Goal: Information Seeking & Learning: Learn about a topic

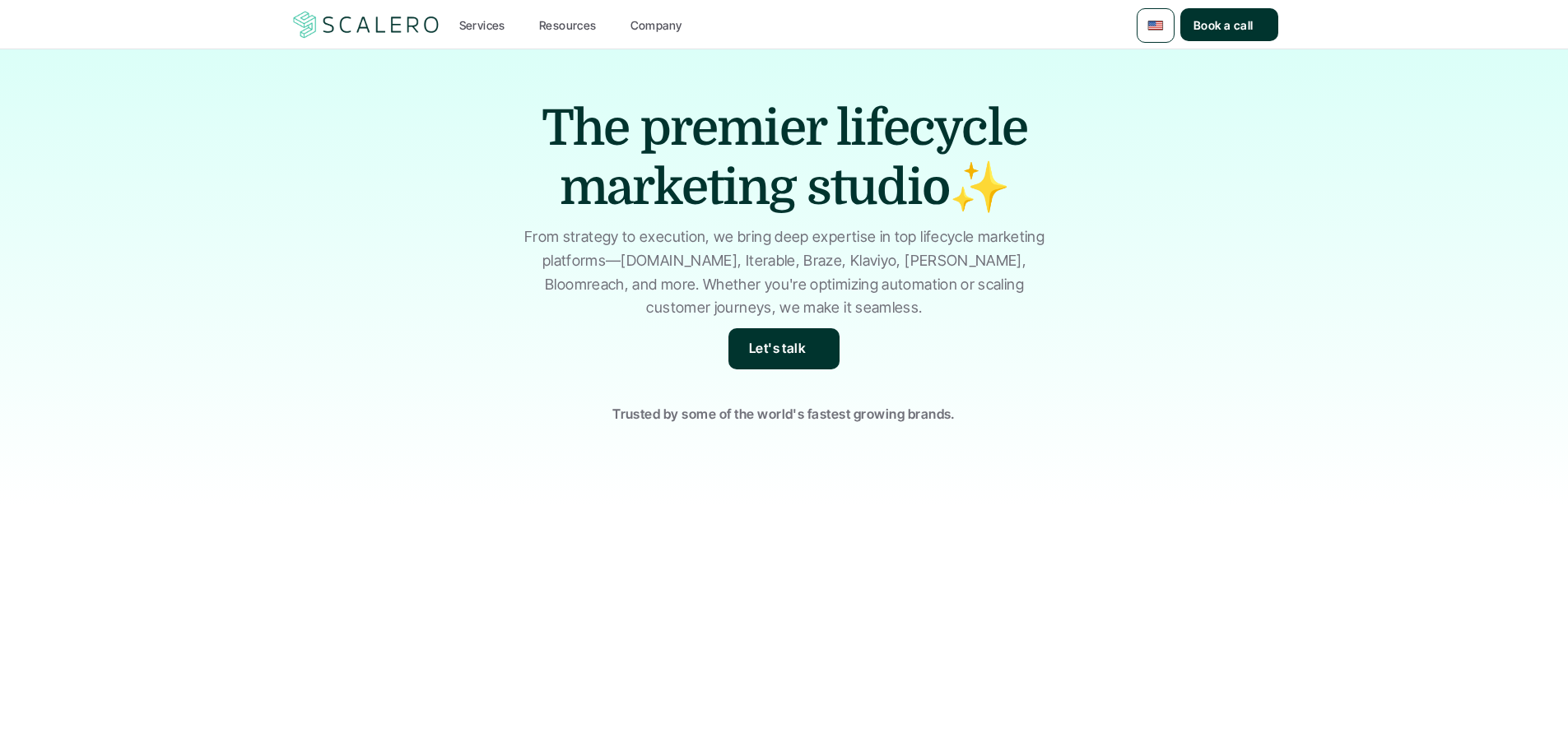
drag, startPoint x: 0, startPoint y: 0, endPoint x: 488, endPoint y: 30, distance: 488.9
click at [488, 30] on p "Services" at bounding box center [483, 25] width 46 height 17
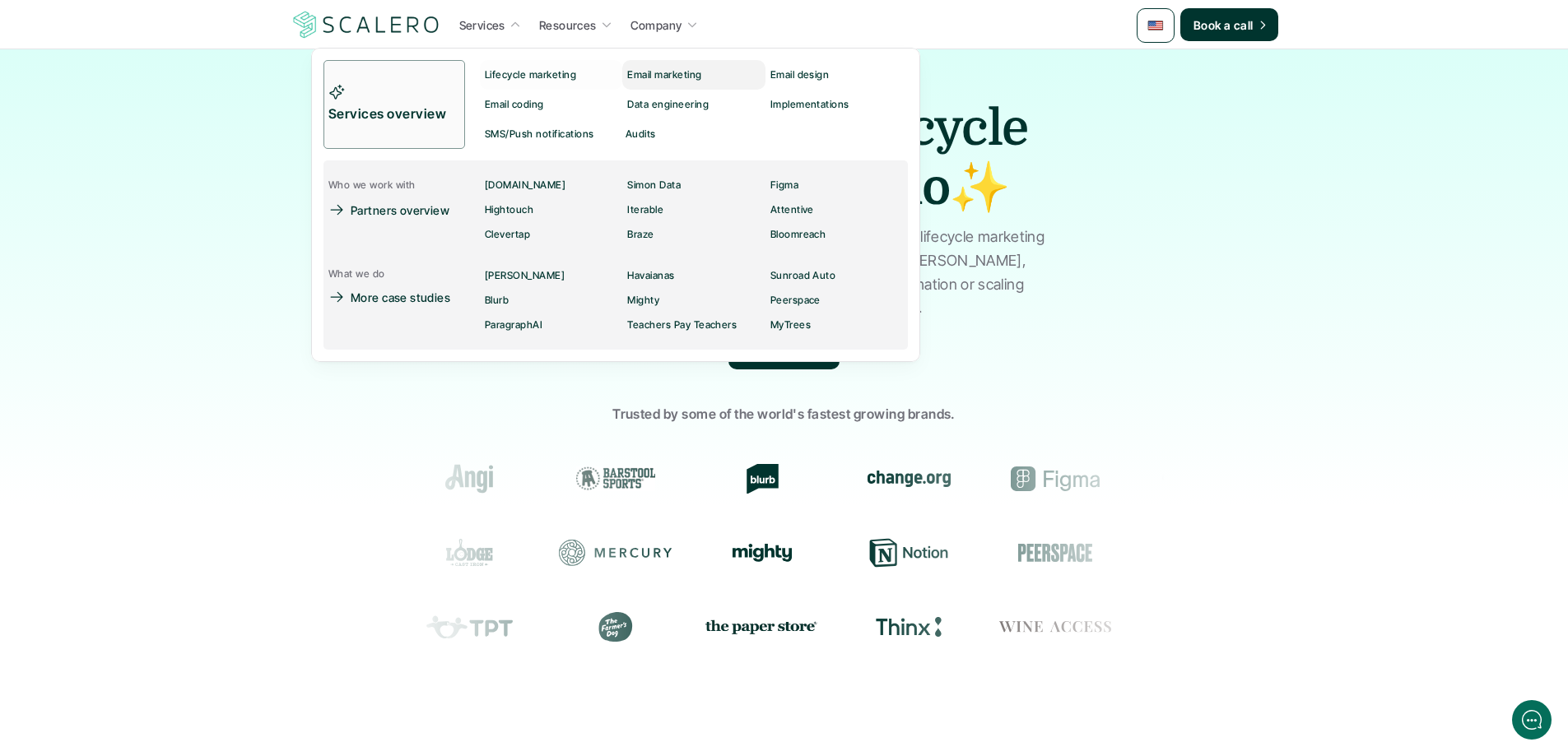
click at [654, 76] on p "Email marketing" at bounding box center [664, 75] width 74 height 12
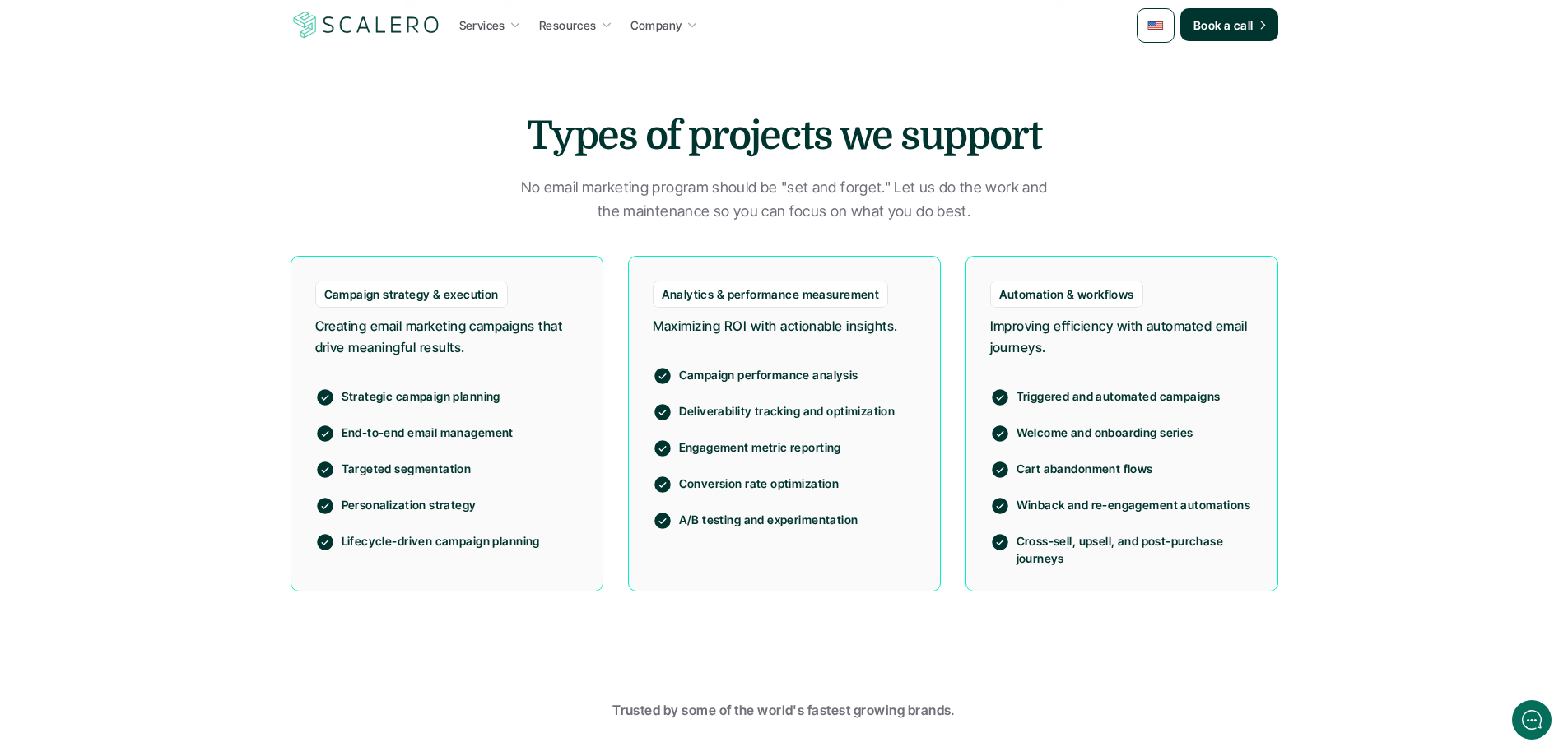
scroll to position [801, 0]
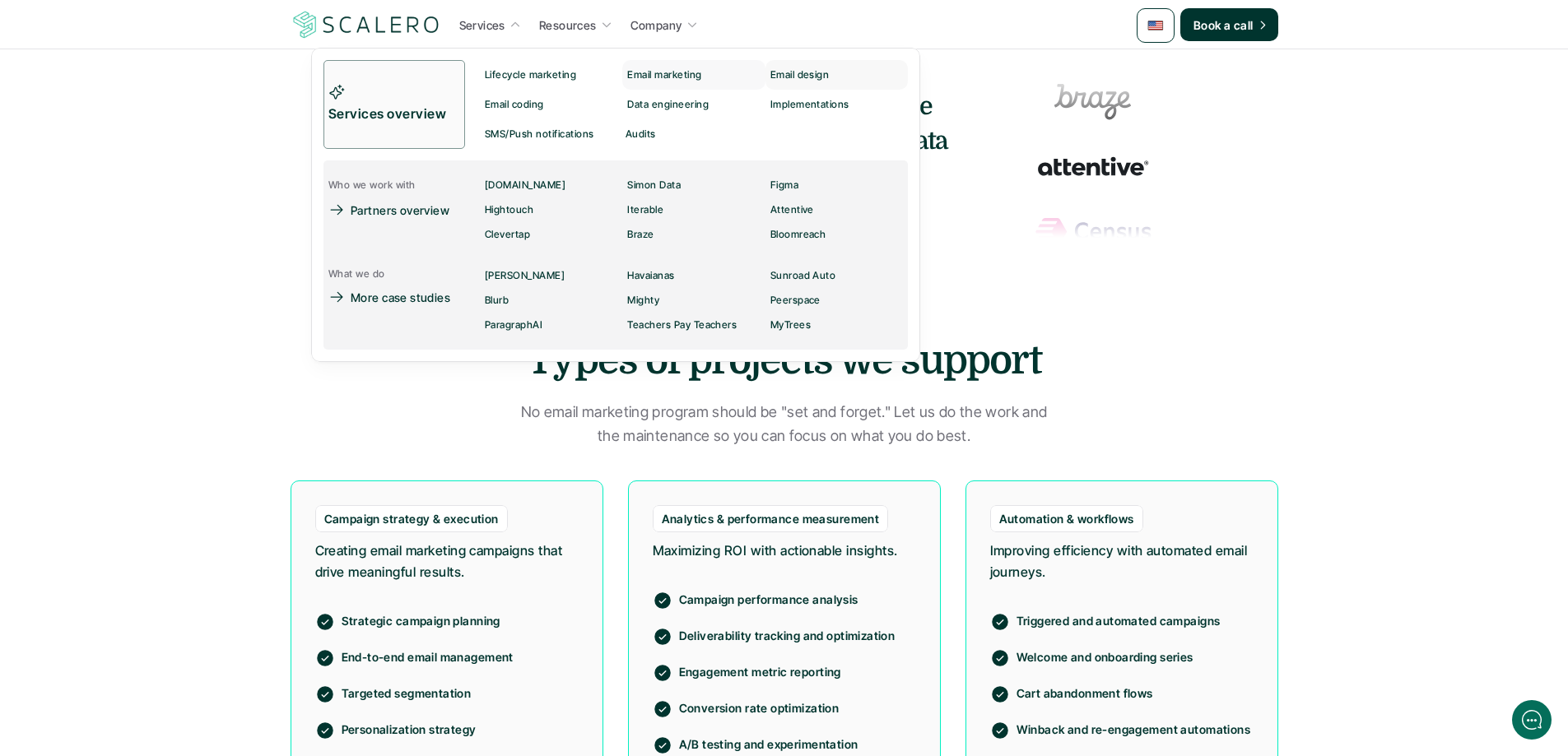
click at [781, 64] on link "Email design" at bounding box center [836, 74] width 143 height 30
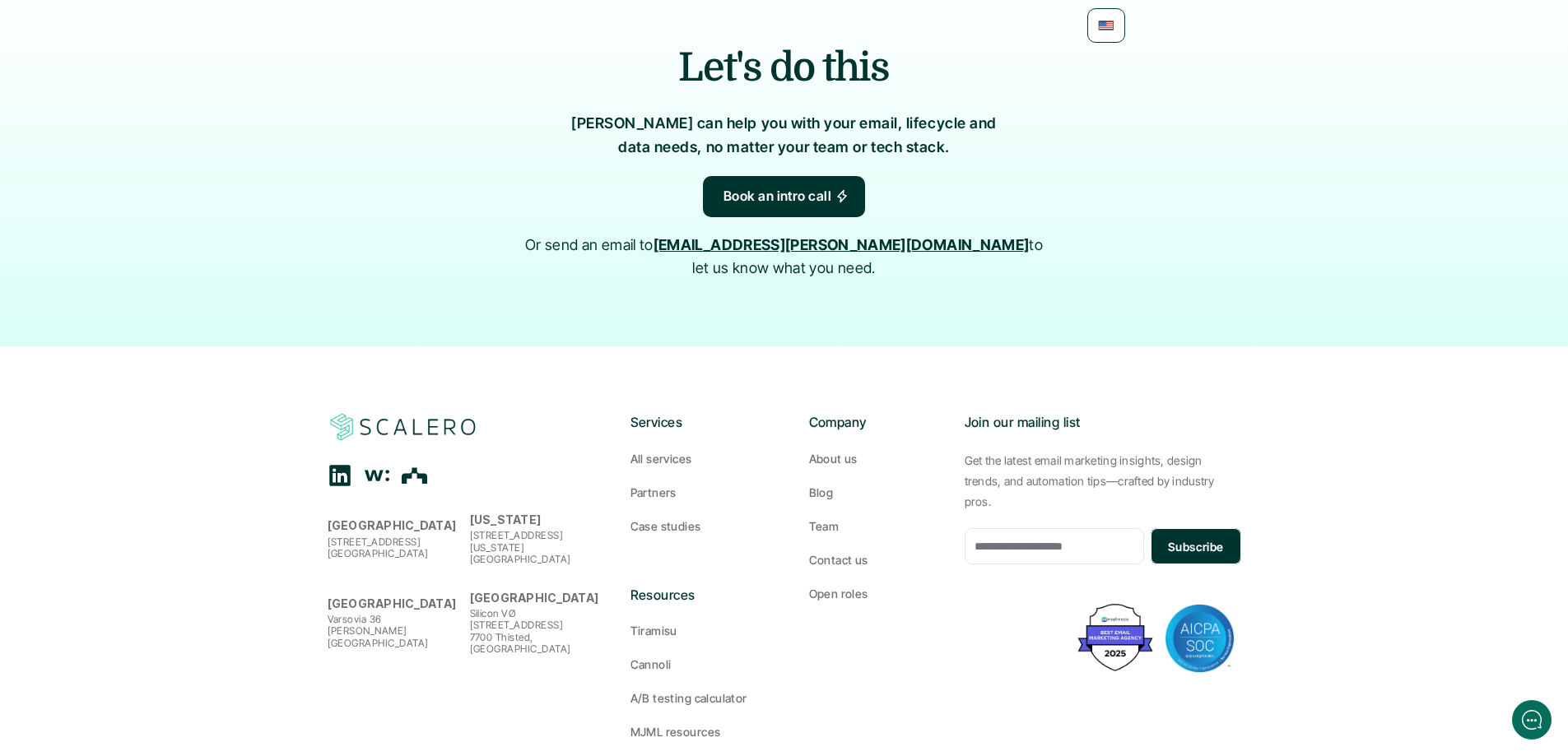
scroll to position [3310, 0]
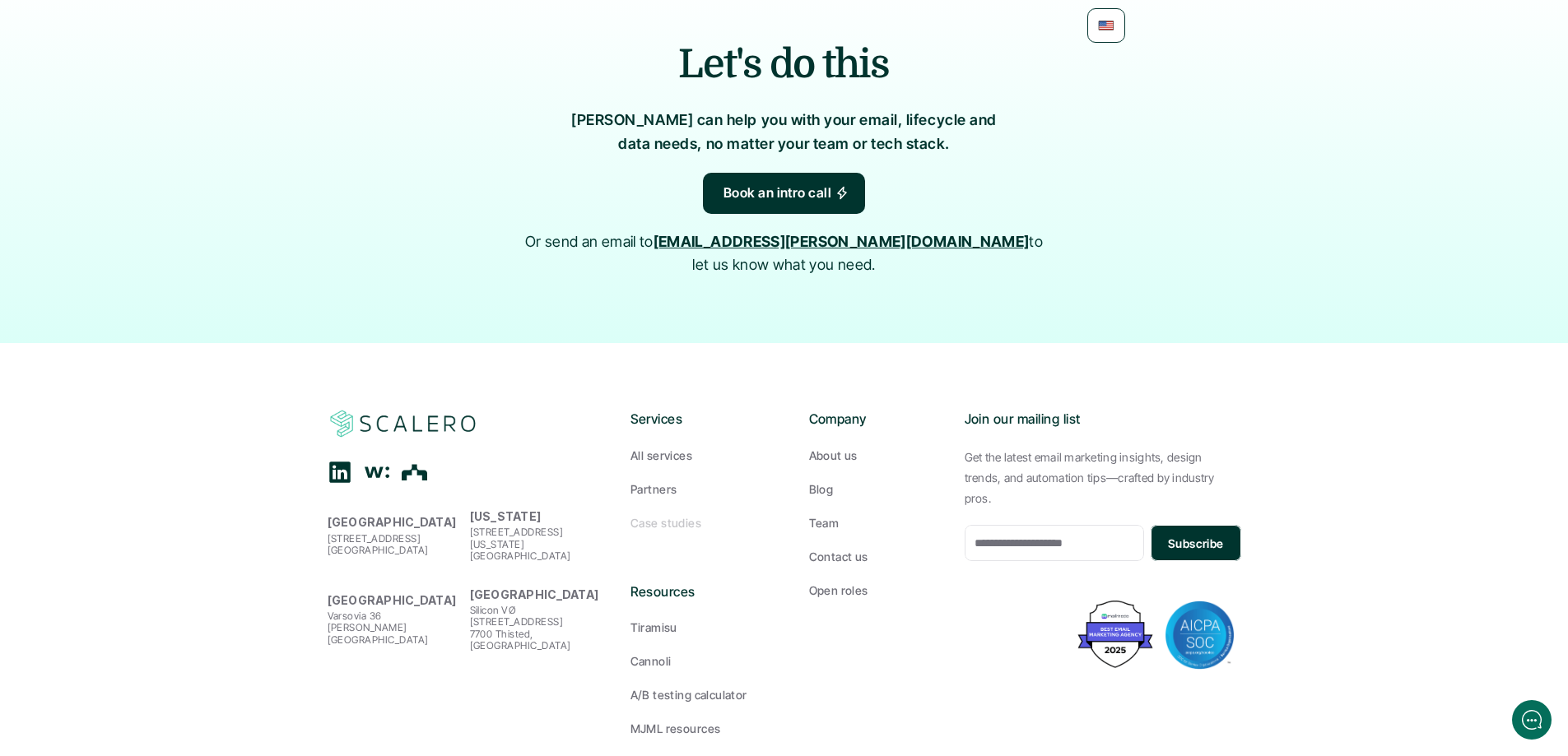
click at [658, 514] on p "Case studies" at bounding box center [665, 523] width 70 height 17
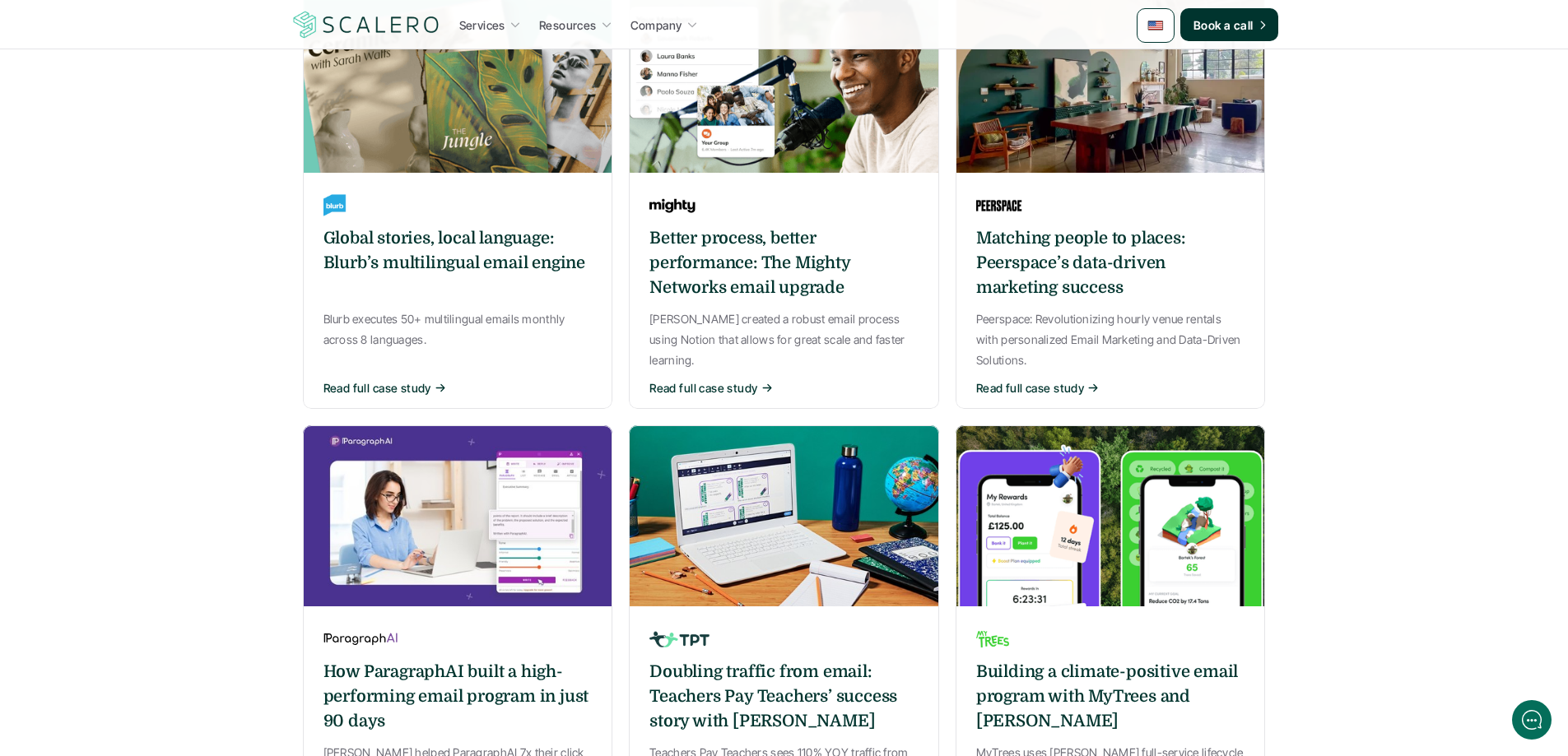
scroll to position [1316, 0]
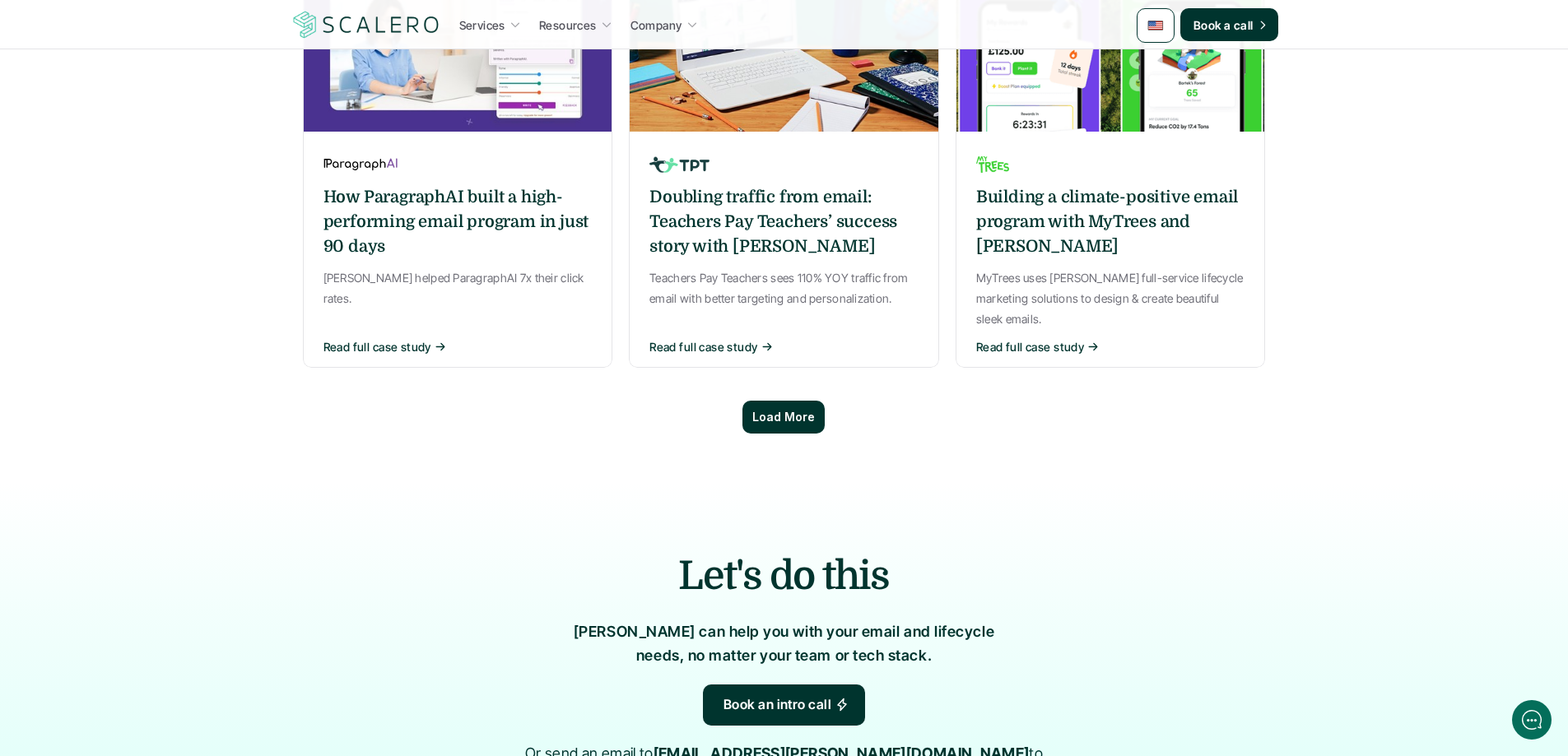
click at [791, 401] on div "Load More" at bounding box center [783, 417] width 82 height 33
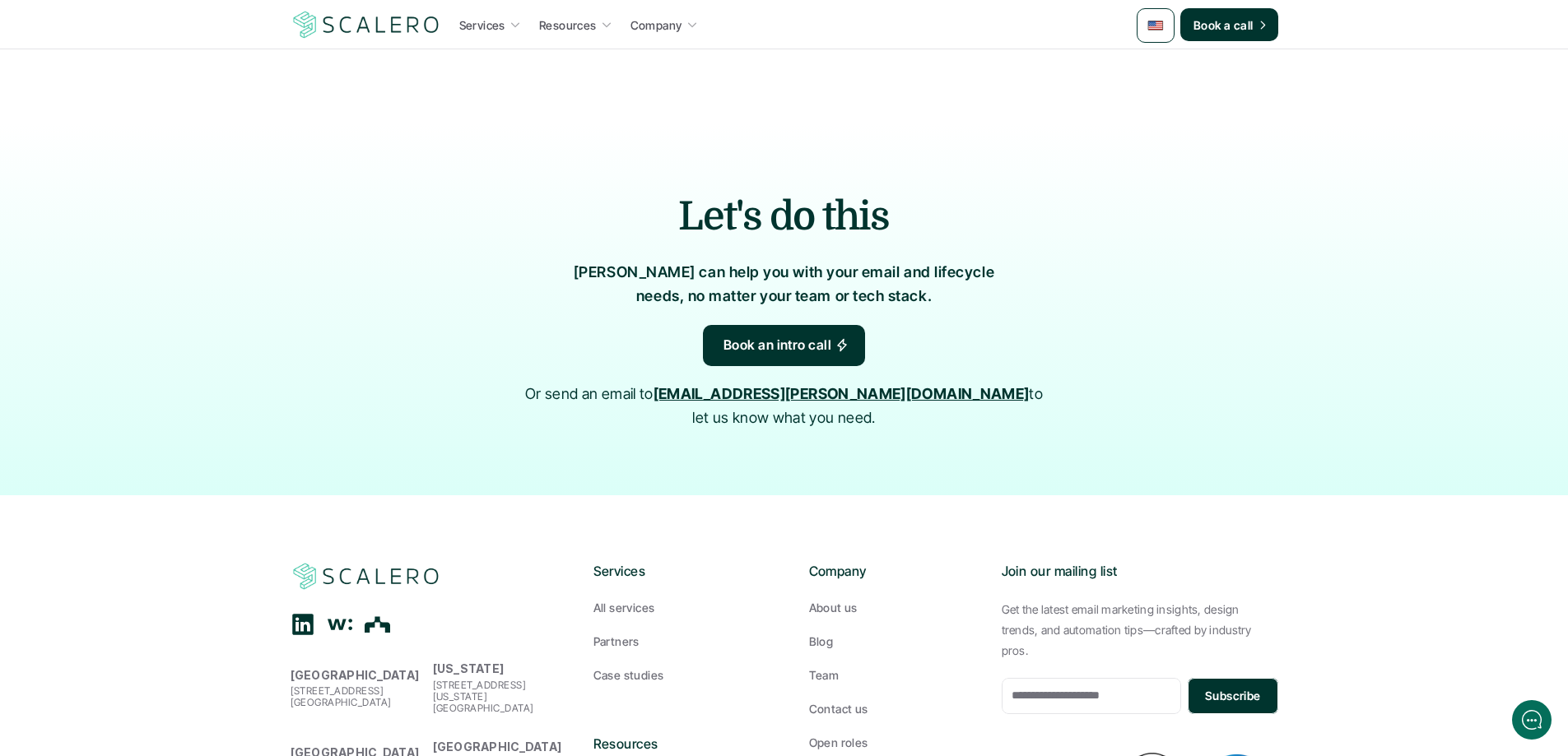
scroll to position [2386, 0]
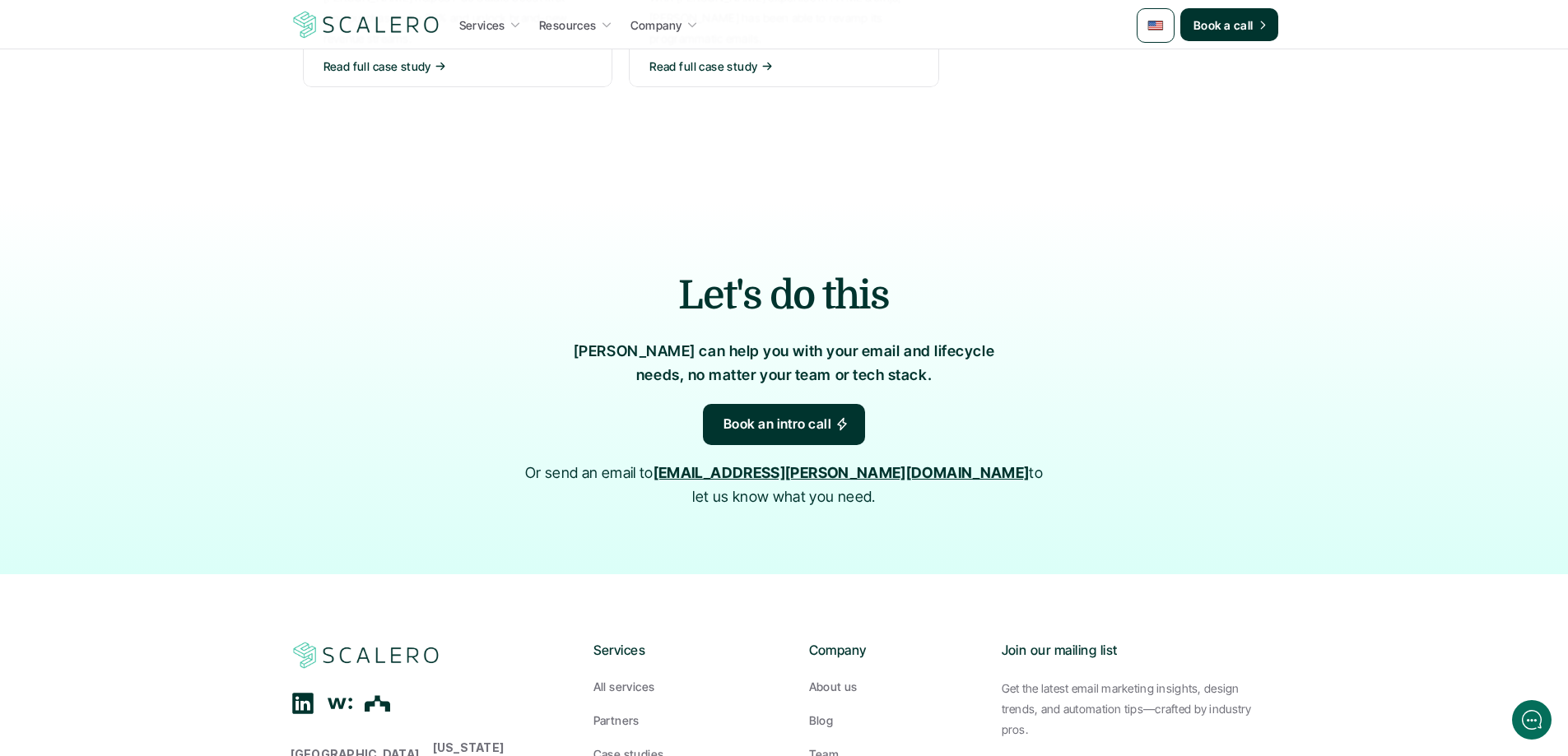
scroll to position [2660, 0]
